Goal: Find specific page/section: Find specific page/section

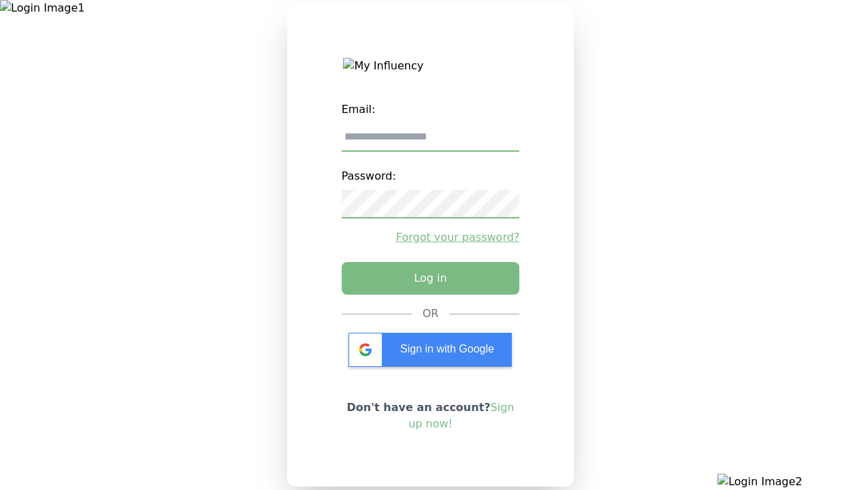
click at [430, 142] on input "email" at bounding box center [431, 137] width 178 height 29
type input "**********"
